Goal: Transaction & Acquisition: Purchase product/service

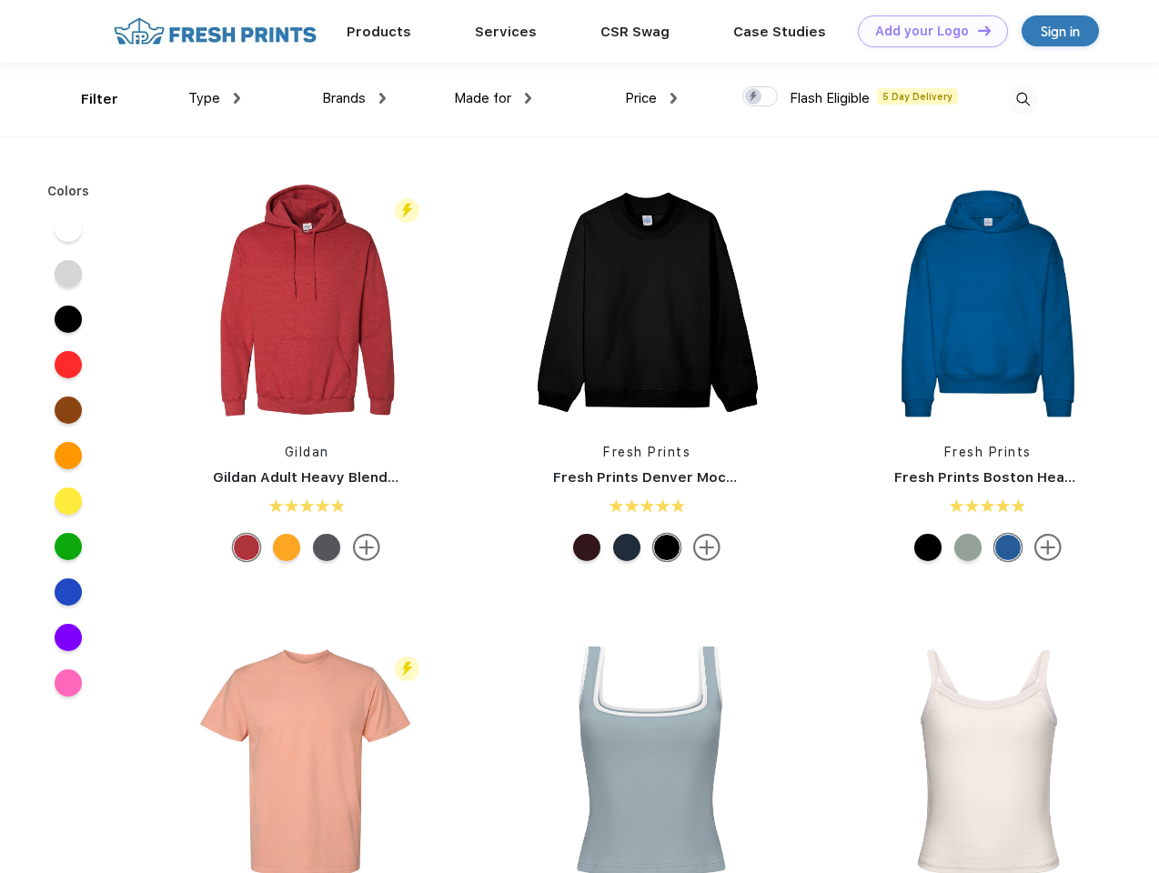
click at [926, 31] on link "Add your Logo Design Tool" at bounding box center [933, 31] width 150 height 32
click at [0, 0] on div "Design Tool" at bounding box center [0, 0] width 0 height 0
click at [976, 30] on link "Add your Logo Design Tool" at bounding box center [933, 31] width 150 height 32
click at [87, 99] on div "Filter" at bounding box center [99, 99] width 37 height 21
click at [215, 98] on span "Type" at bounding box center [204, 98] width 32 height 16
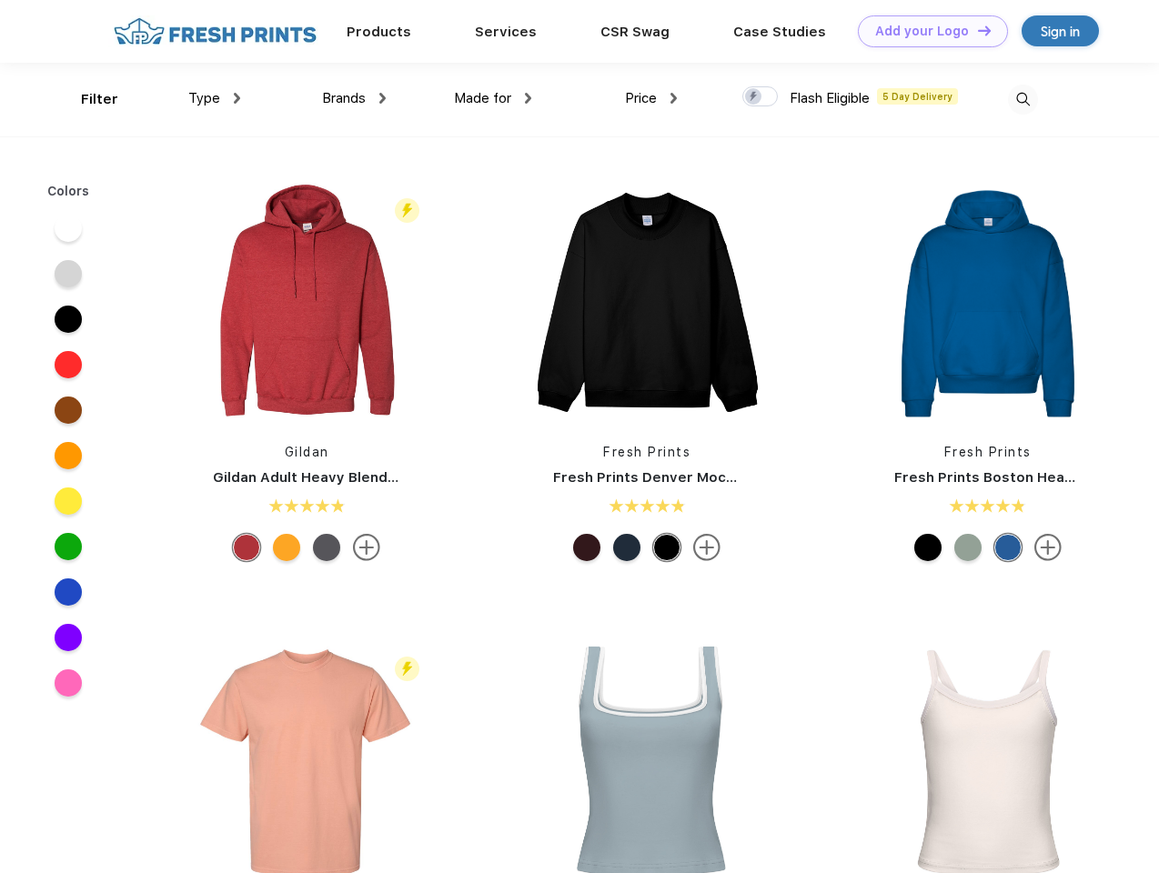
click at [354, 98] on span "Brands" at bounding box center [344, 98] width 44 height 16
click at [493, 98] on span "Made for" at bounding box center [482, 98] width 57 height 16
click at [651, 98] on span "Price" at bounding box center [641, 98] width 32 height 16
click at [760, 97] on div at bounding box center [759, 96] width 35 height 20
click at [754, 97] on input "checkbox" at bounding box center [748, 92] width 12 height 12
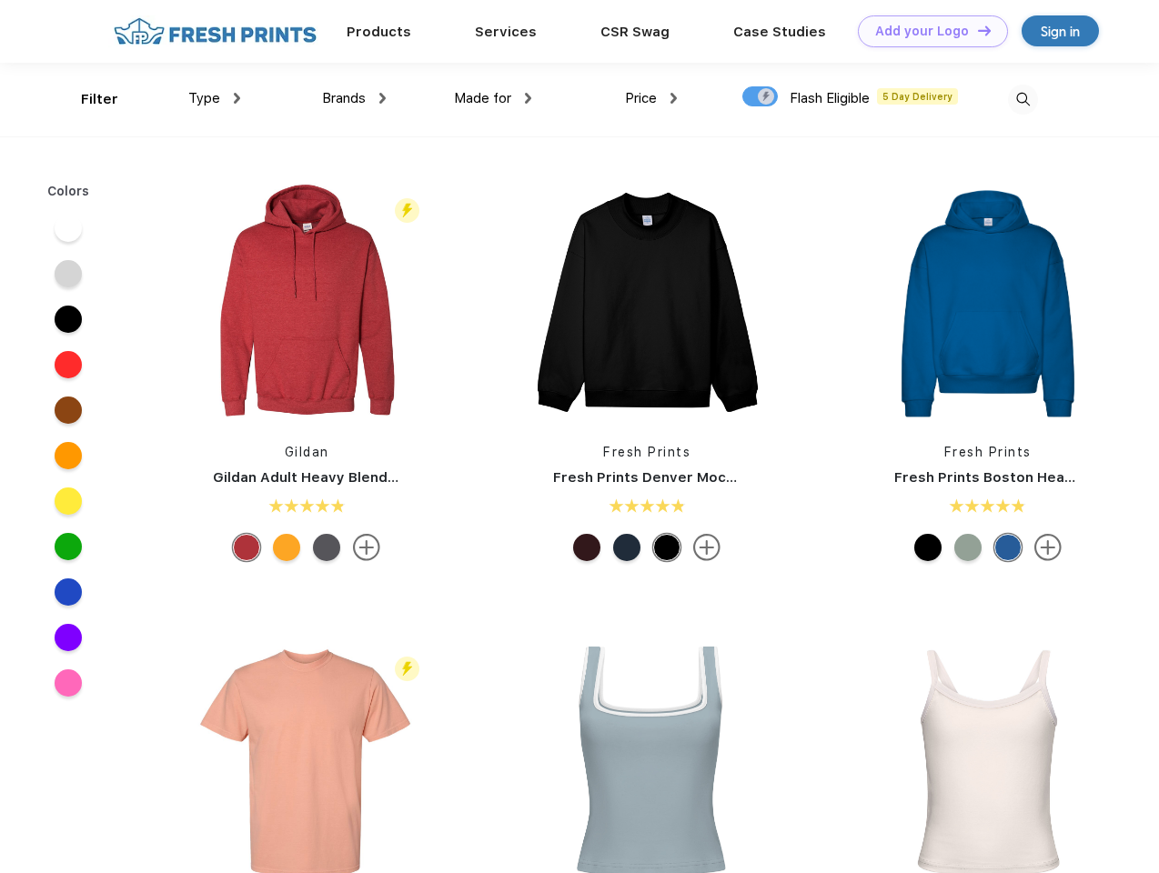
click at [1022, 99] on img at bounding box center [1023, 100] width 30 height 30
